Goal: Task Accomplishment & Management: Use online tool/utility

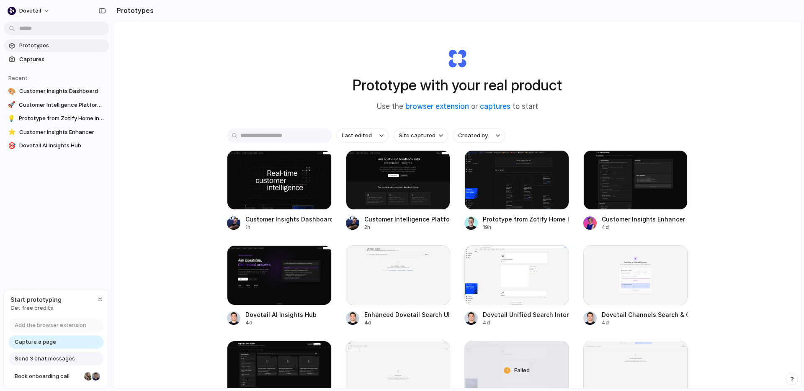
click at [66, 31] on body "dovetail Prototypes Captures Recent 🎨 Customer Insights Dashboard 🚀 Customer In…" at bounding box center [402, 195] width 804 height 391
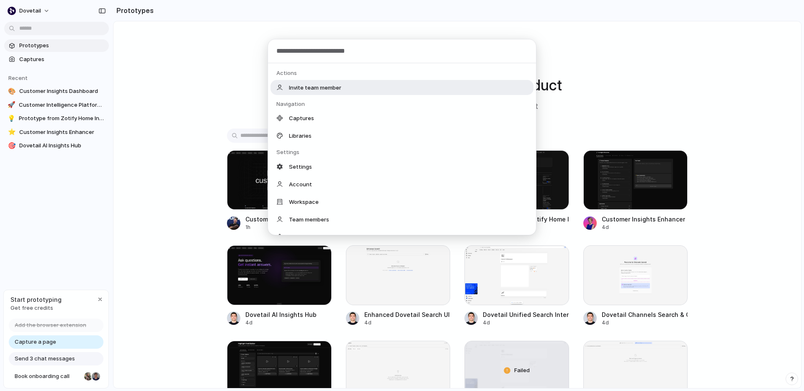
click at [214, 82] on div "Actions Invite team member Navigation Captures Libraries Settings Settings Acco…" at bounding box center [402, 195] width 804 height 391
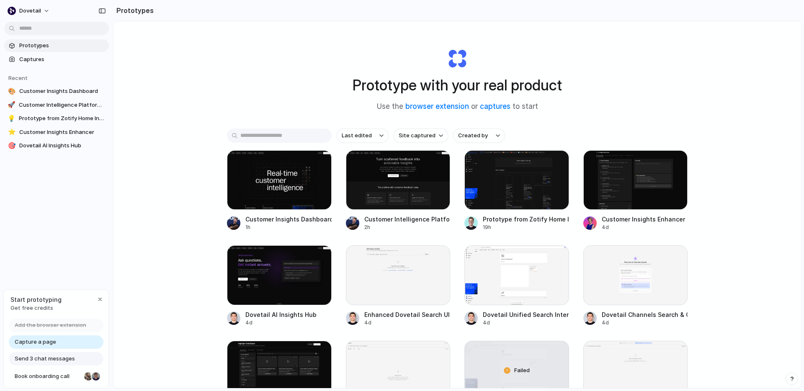
click at [290, 45] on div "Prototype with your real product Use the browser extension or captures to start" at bounding box center [457, 76] width 335 height 90
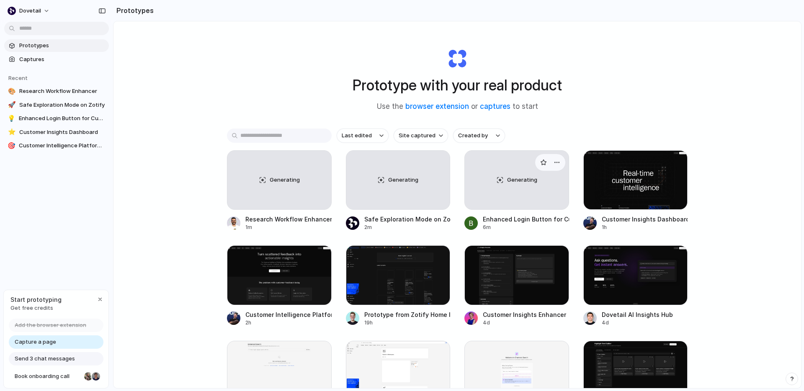
scroll to position [0, 0]
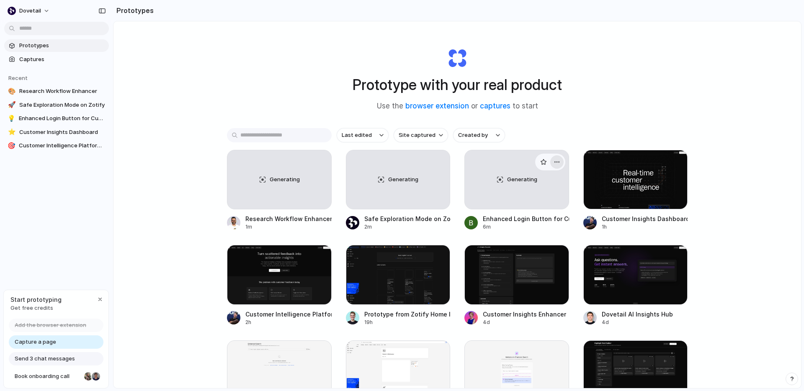
click at [553, 162] on button "button" at bounding box center [556, 161] width 13 height 13
click at [570, 114] on div "Open in new tab Rename Copy link Delete" at bounding box center [402, 195] width 804 height 391
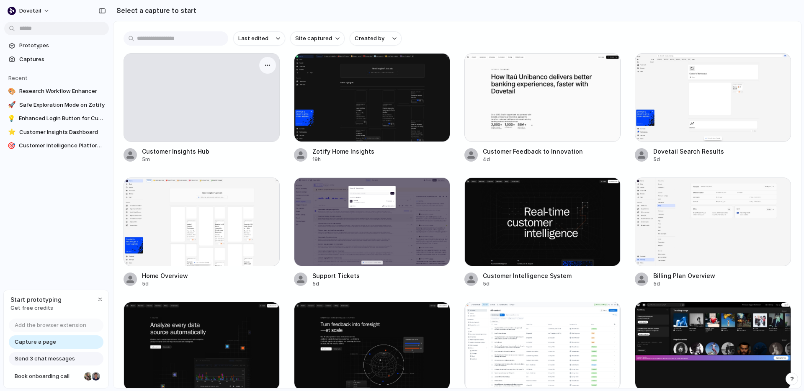
click at [262, 108] on div at bounding box center [201, 98] width 155 height 88
click at [207, 102] on div at bounding box center [201, 98] width 155 height 88
click at [55, 46] on span "Prototypes" at bounding box center [62, 45] width 86 height 8
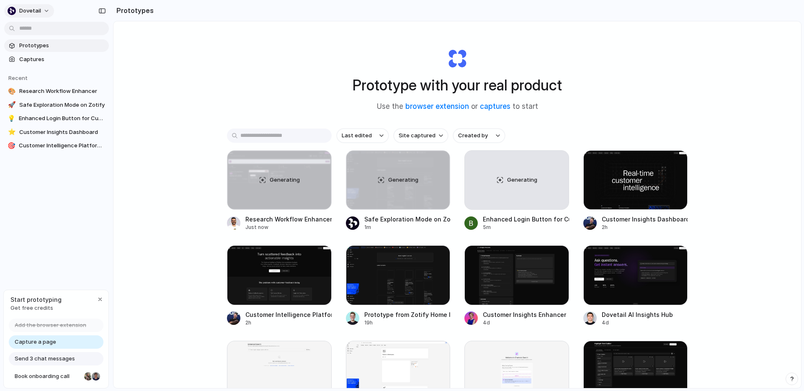
click at [11, 10] on div "button" at bounding box center [12, 11] width 8 height 8
click at [299, 98] on div "Settings Invite members Change theme Sign out" at bounding box center [402, 195] width 804 height 391
click at [172, 45] on div "Prototype with your real product Use the browser extension or captures to start…" at bounding box center [458, 226] width 688 height 411
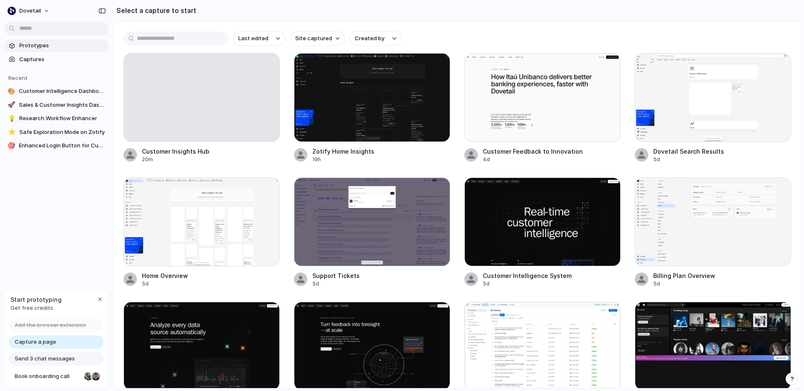
click at [31, 51] on link "Prototypes" at bounding box center [56, 45] width 105 height 13
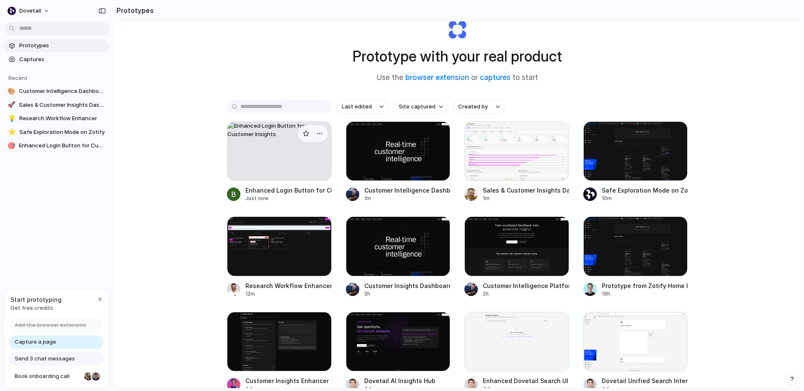
scroll to position [29, 0]
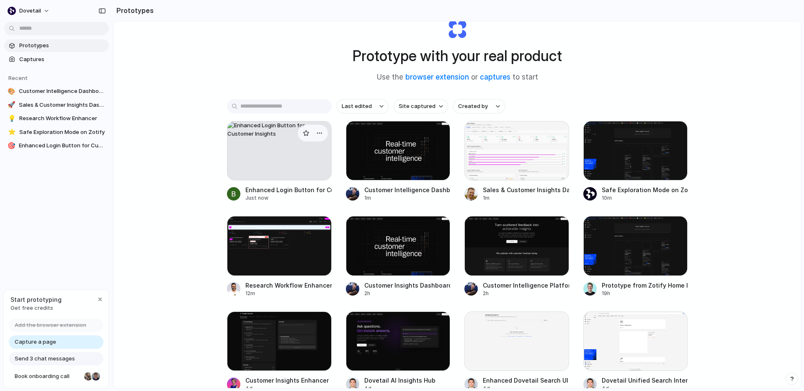
click at [260, 155] on div at bounding box center [279, 150] width 105 height 59
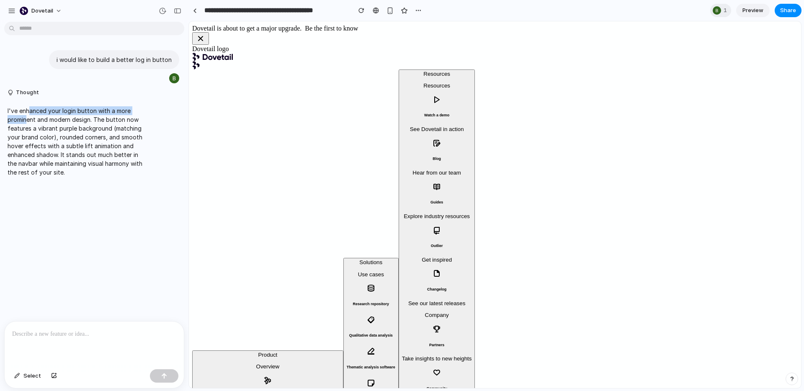
drag, startPoint x: 29, startPoint y: 112, endPoint x: 27, endPoint y: 122, distance: 10.6
click at [27, 122] on p "I've enhanced your login button with a more prominent and modern design. The bu…" at bounding box center [78, 141] width 140 height 70
drag, startPoint x: 59, startPoint y: 61, endPoint x: 184, endPoint y: 63, distance: 124.8
click at [184, 63] on div "i would like to build a better log in button Thought I've enhanced your login b…" at bounding box center [94, 208] width 188 height 366
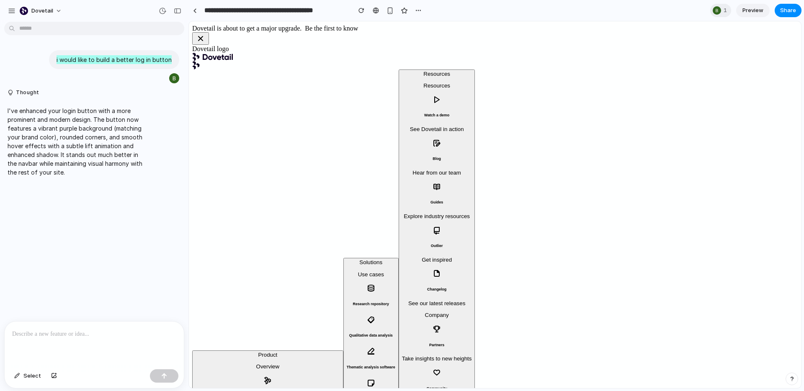
click at [206, 34] on icon "button" at bounding box center [201, 39] width 10 height 10
click at [203, 36] on icon "button" at bounding box center [201, 38] width 4 height 4
click at [10, 15] on button "button" at bounding box center [11, 11] width 13 height 13
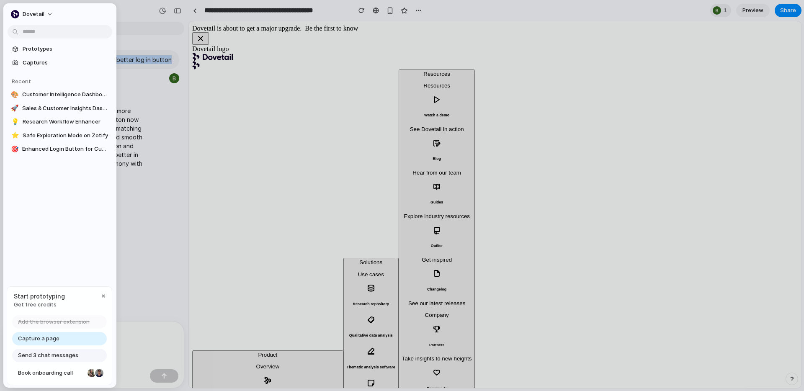
click at [42, 50] on span "Prototypes" at bounding box center [66, 49] width 86 height 8
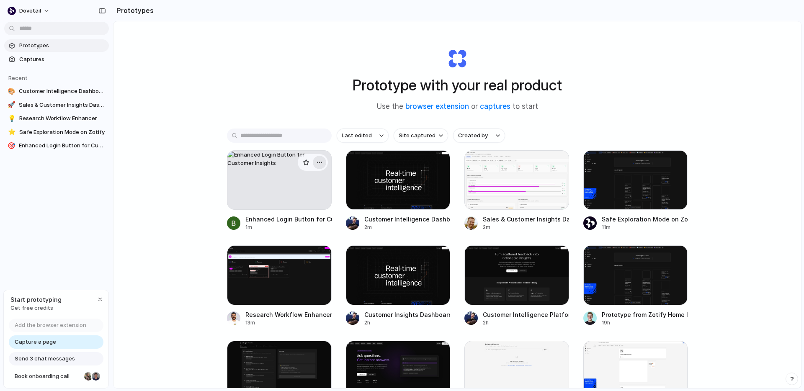
click at [321, 163] on div "button" at bounding box center [319, 162] width 7 height 7
click at [288, 221] on span "Delete" at bounding box center [288, 222] width 18 height 8
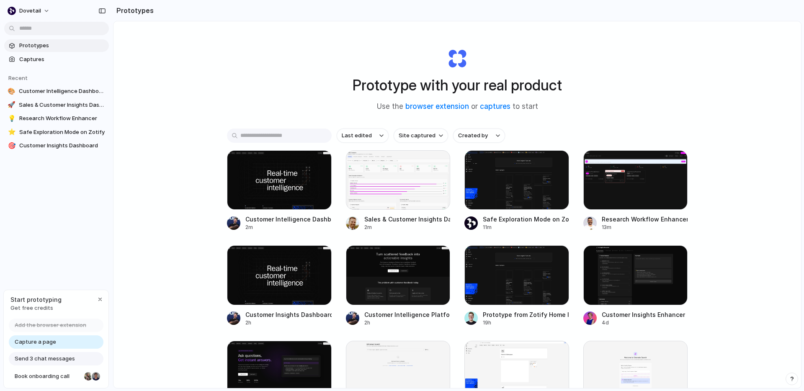
click at [65, 66] on section "Recent 🎨 Customer Intelligence Dashboard 🚀 Sales & Customer Insights Dashboard …" at bounding box center [56, 109] width 113 height 87
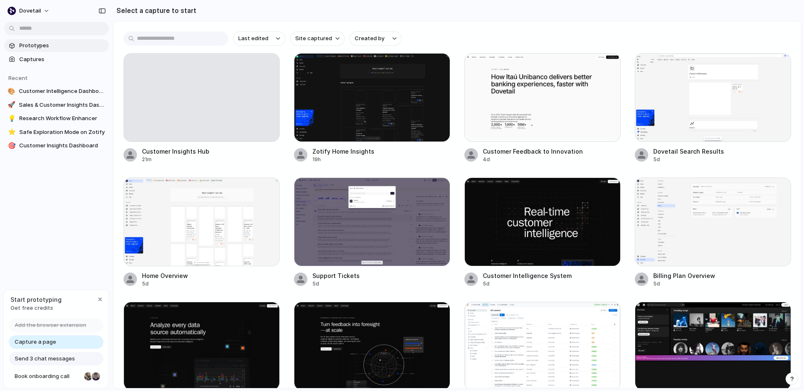
click at [35, 48] on span "Prototypes" at bounding box center [62, 45] width 86 height 8
